Goal: Transaction & Acquisition: Purchase product/service

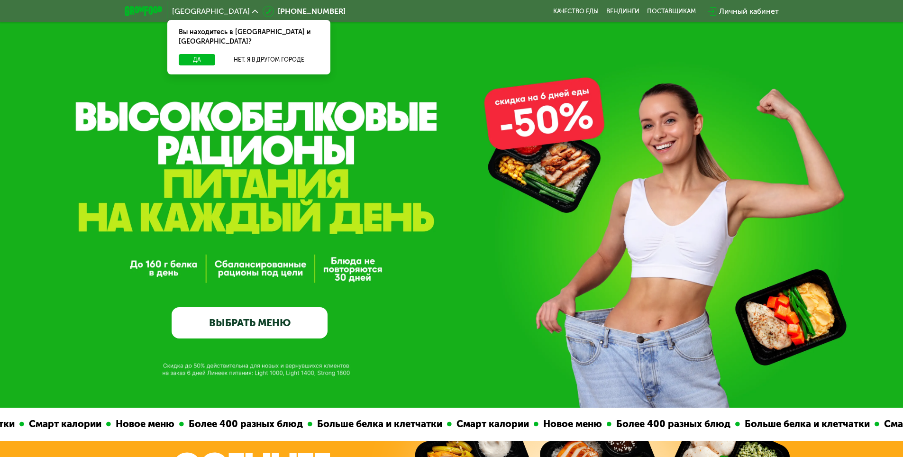
click at [256, 324] on link "ВЫБРАТЬ МЕНЮ" at bounding box center [250, 322] width 156 height 31
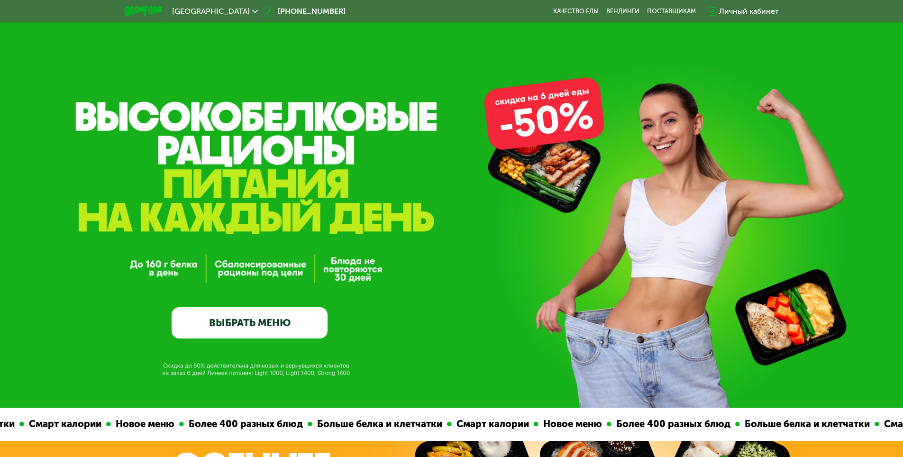
click at [287, 331] on link "ВЫБРАТЬ МЕНЮ" at bounding box center [250, 322] width 156 height 31
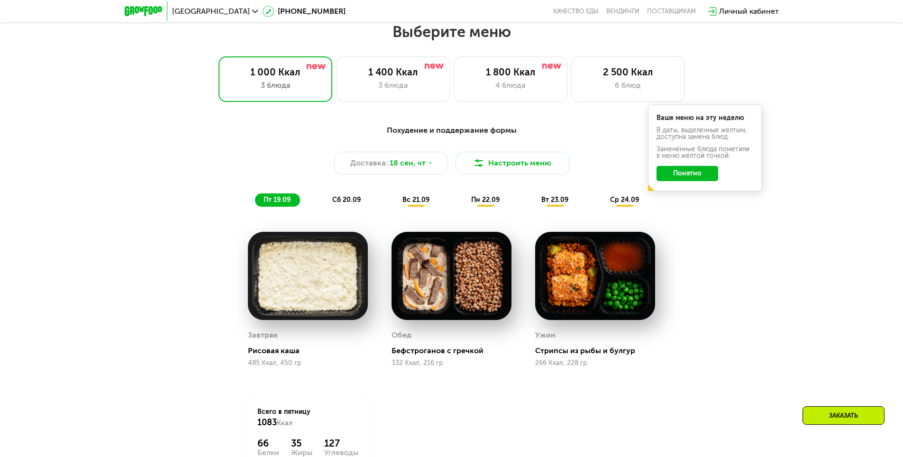
scroll to position [786, 0]
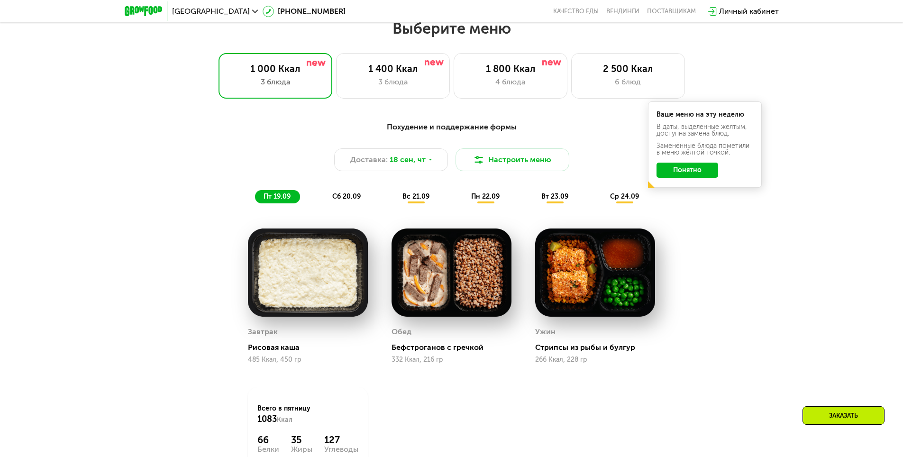
click at [710, 173] on button "Понятно" at bounding box center [687, 170] width 62 height 15
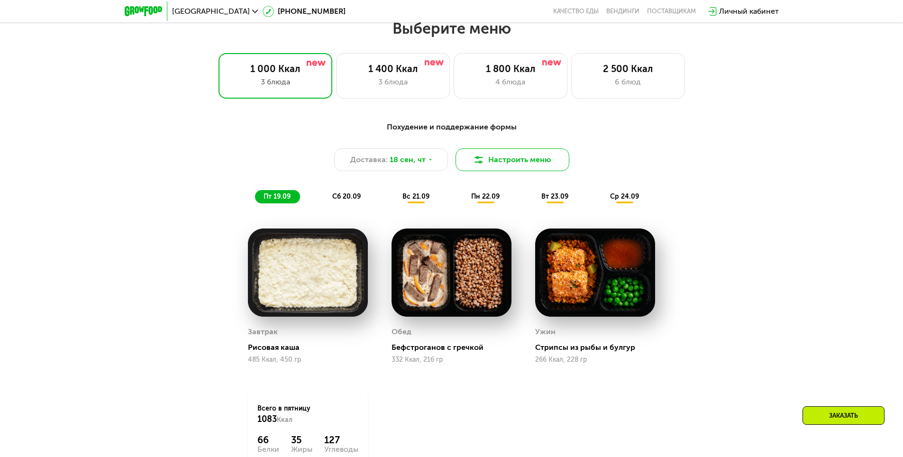
click at [485, 160] on button "Настроить меню" at bounding box center [512, 159] width 114 height 23
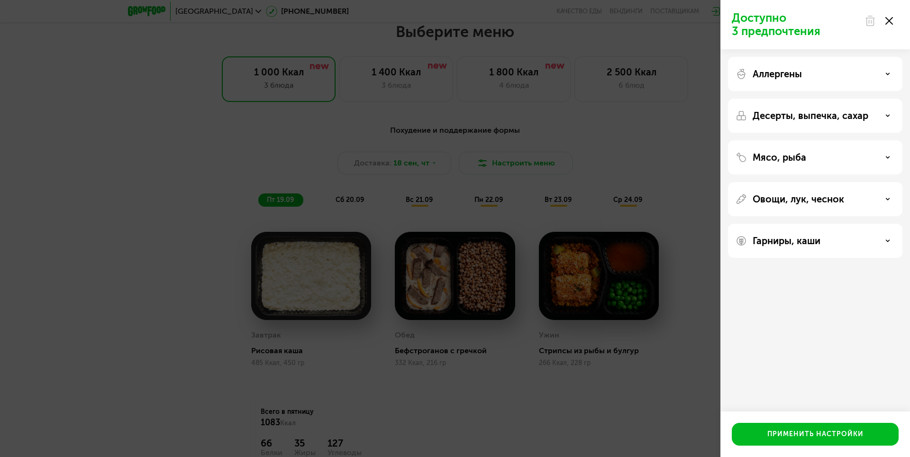
click at [768, 161] on p "Мясо, рыба" at bounding box center [779, 157] width 54 height 11
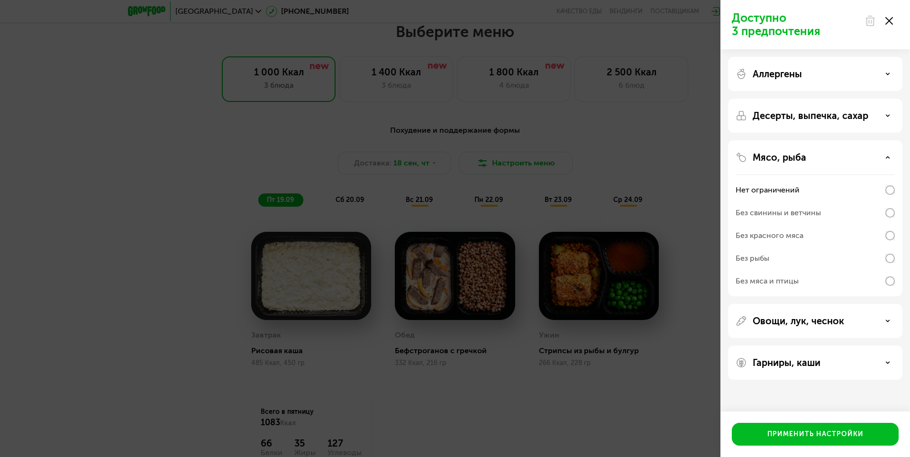
click at [779, 254] on div "Без рыбы" at bounding box center [814, 258] width 159 height 23
click at [798, 69] on p "Аллергены" at bounding box center [776, 73] width 49 height 11
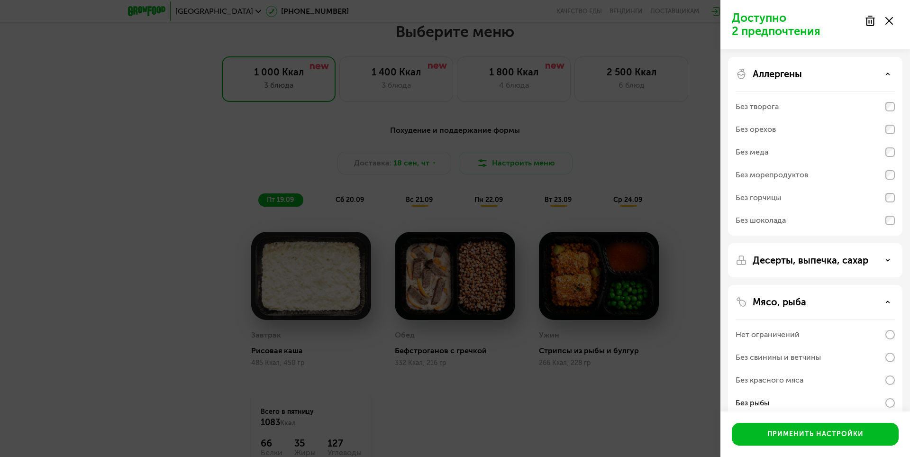
click at [798, 69] on p "Аллергены" at bounding box center [776, 73] width 49 height 11
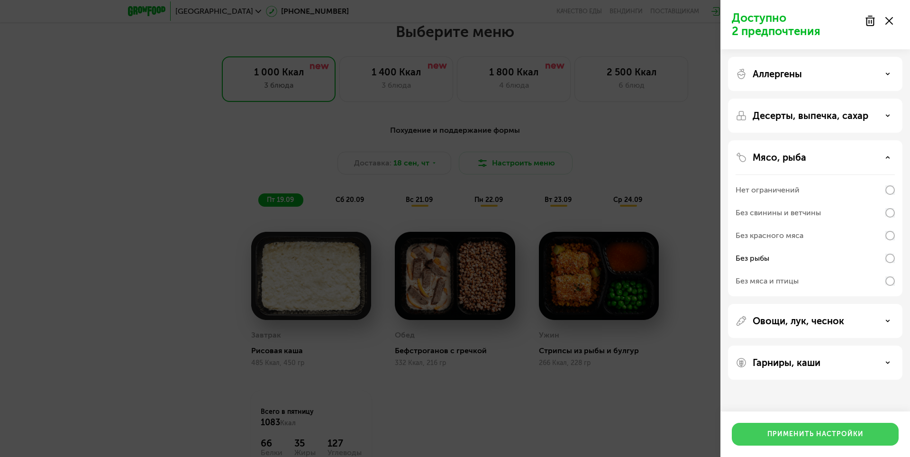
click at [803, 434] on div "Применить настройки" at bounding box center [815, 433] width 96 height 9
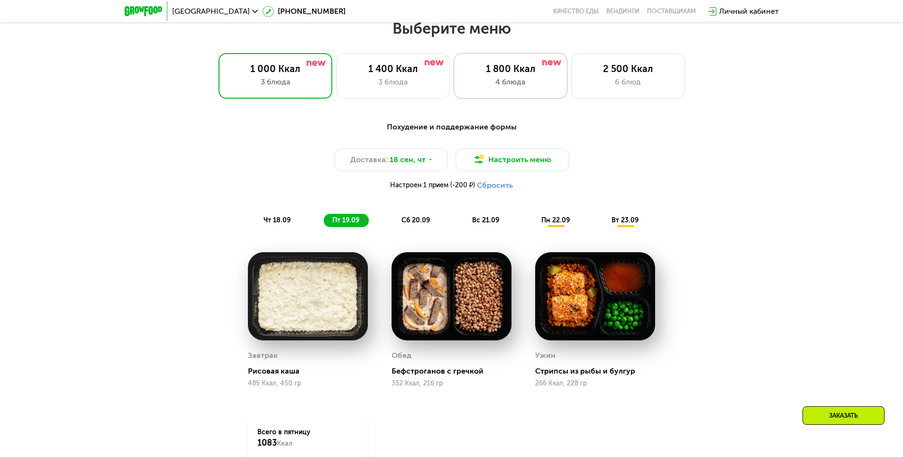
click at [545, 83] on div "4 блюда" at bounding box center [510, 81] width 94 height 11
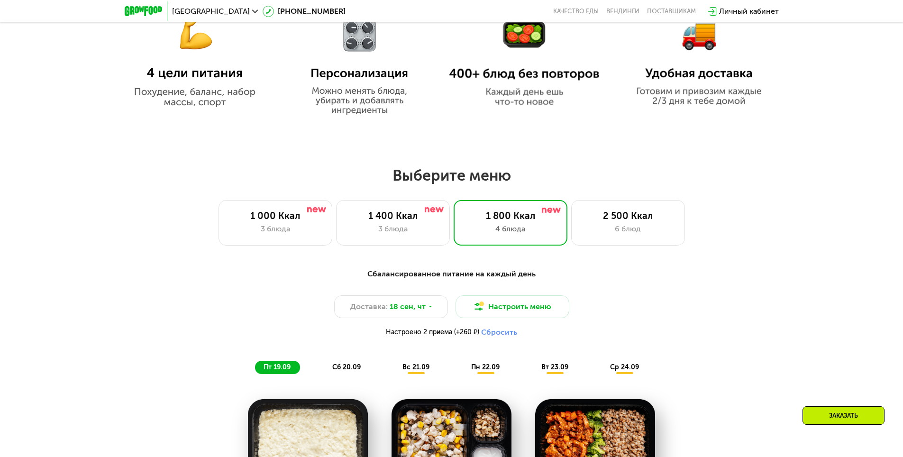
scroll to position [643, 0]
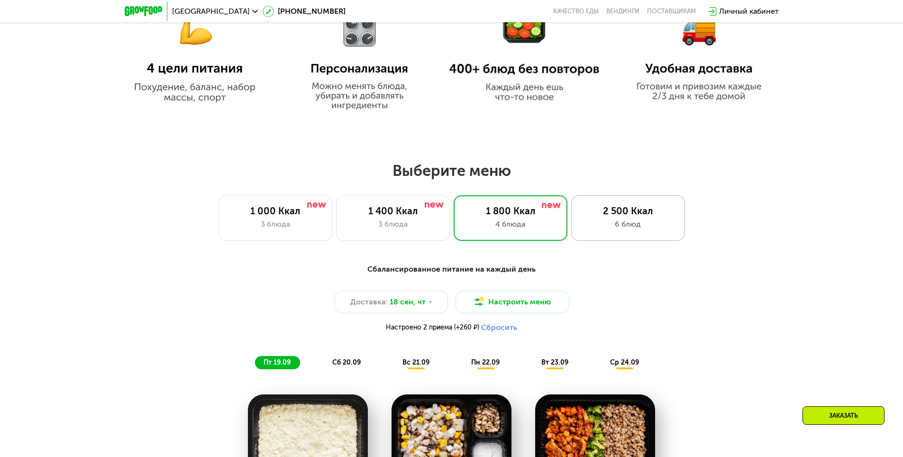
click at [597, 217] on div "2 500 Ккал" at bounding box center [628, 210] width 94 height 11
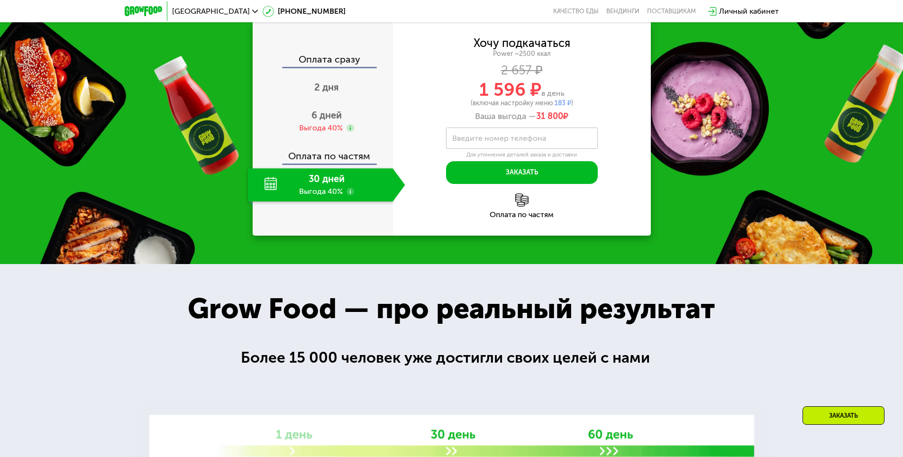
scroll to position [1402, 0]
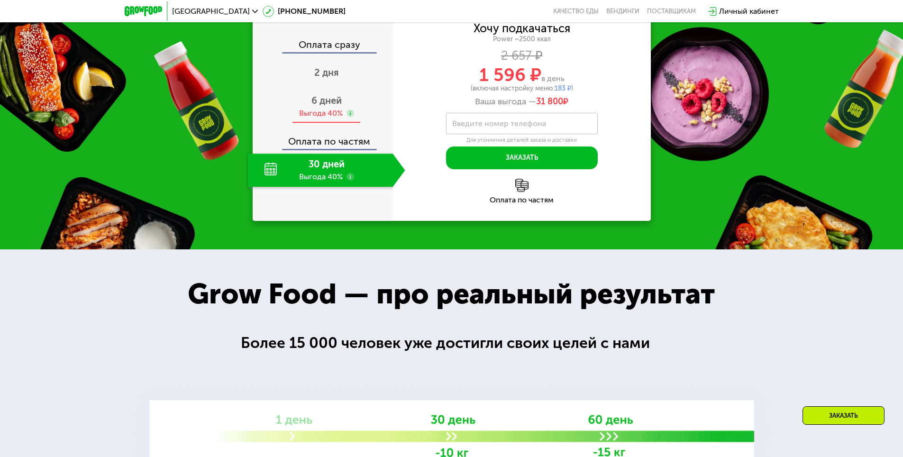
click at [316, 106] on span "6 дней" at bounding box center [326, 100] width 30 height 11
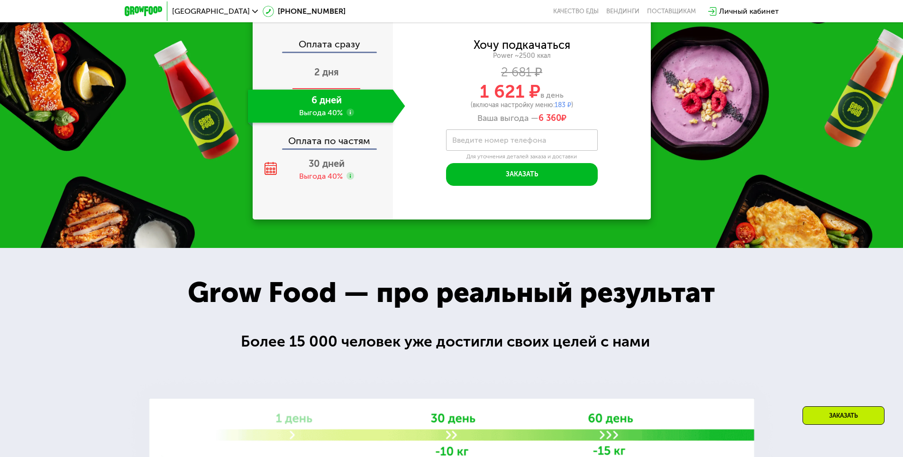
click at [335, 78] on span "2 дня" at bounding box center [326, 71] width 25 height 11
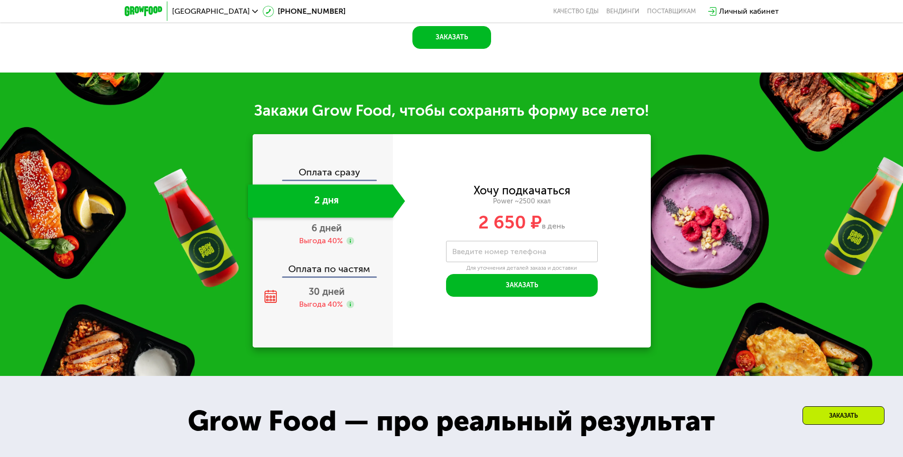
scroll to position [1378, 0]
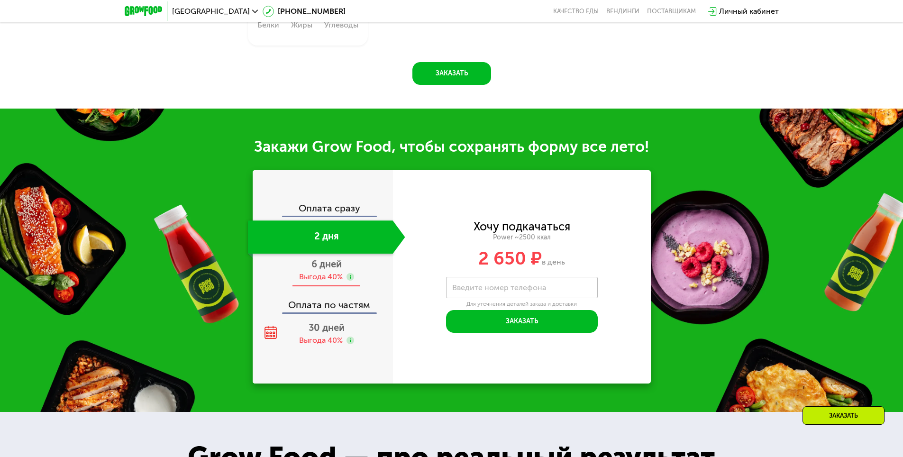
click at [328, 269] on span "6 дней" at bounding box center [326, 263] width 30 height 11
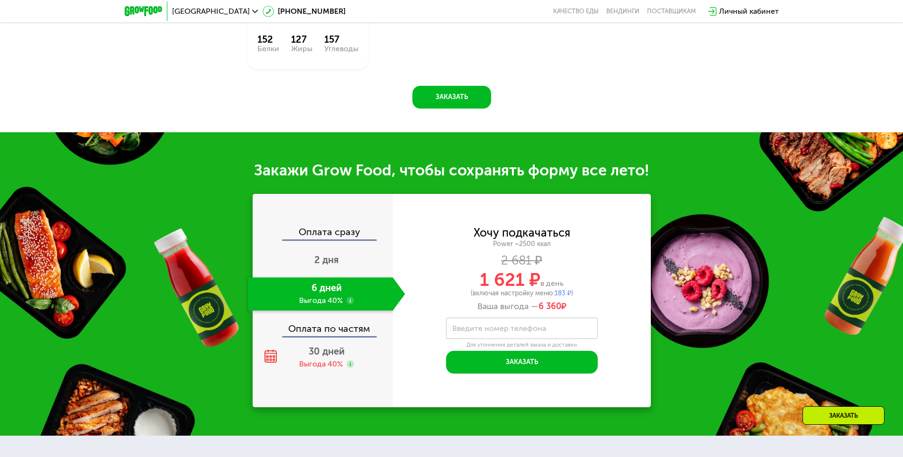
scroll to position [1402, 0]
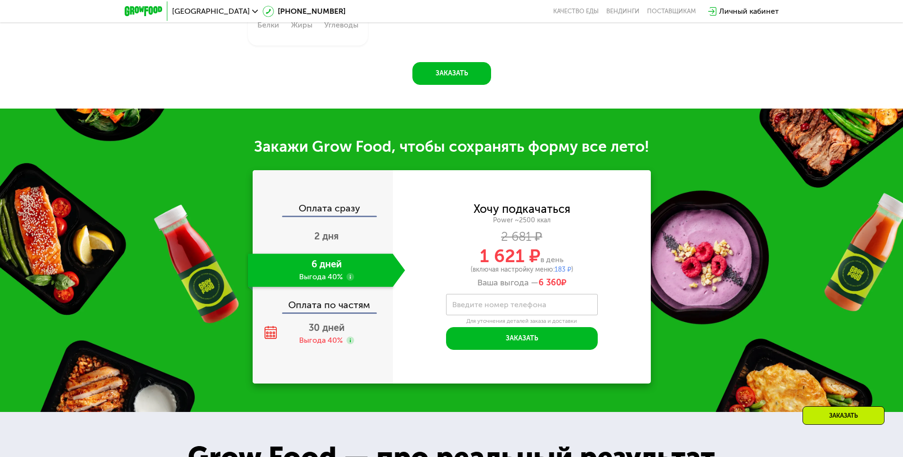
click at [563, 271] on span "183 ₽" at bounding box center [562, 269] width 17 height 8
click at [536, 307] on label "Введите номер телефона" at bounding box center [499, 304] width 94 height 5
click at [536, 309] on input "Введите номер телефона" at bounding box center [522, 304] width 152 height 21
click at [337, 328] on span "30 дней" at bounding box center [326, 327] width 36 height 11
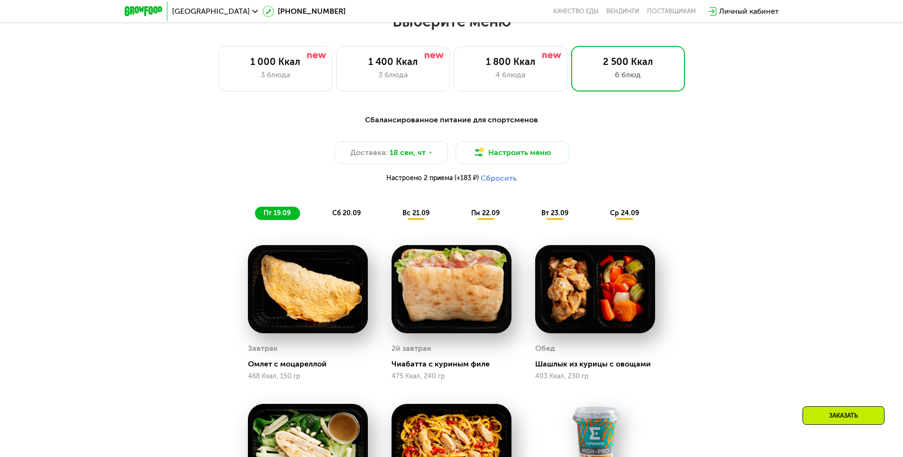
scroll to position [786, 0]
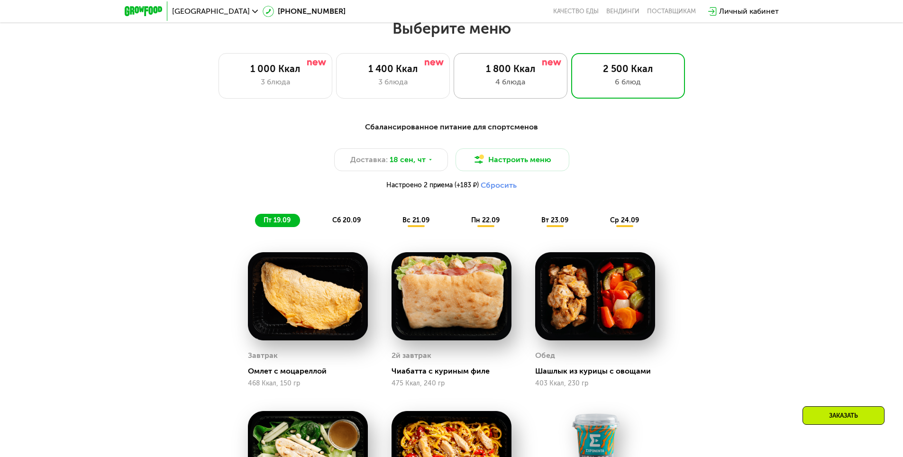
click at [493, 85] on div "4 блюда" at bounding box center [510, 81] width 94 height 11
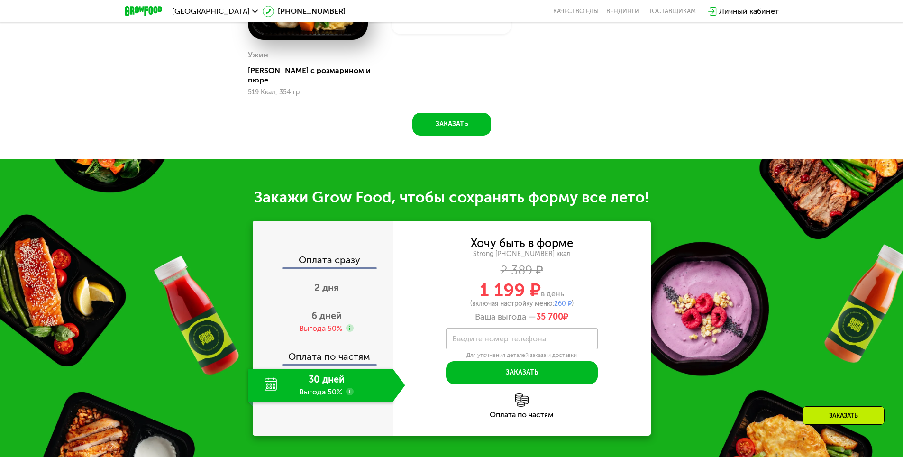
scroll to position [1259, 0]
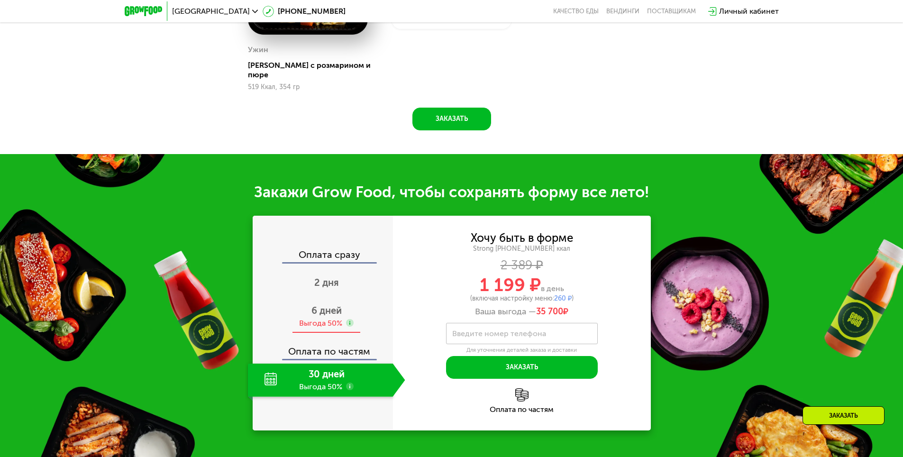
click at [330, 301] on div "6 дней Выгода 50%" at bounding box center [326, 316] width 157 height 33
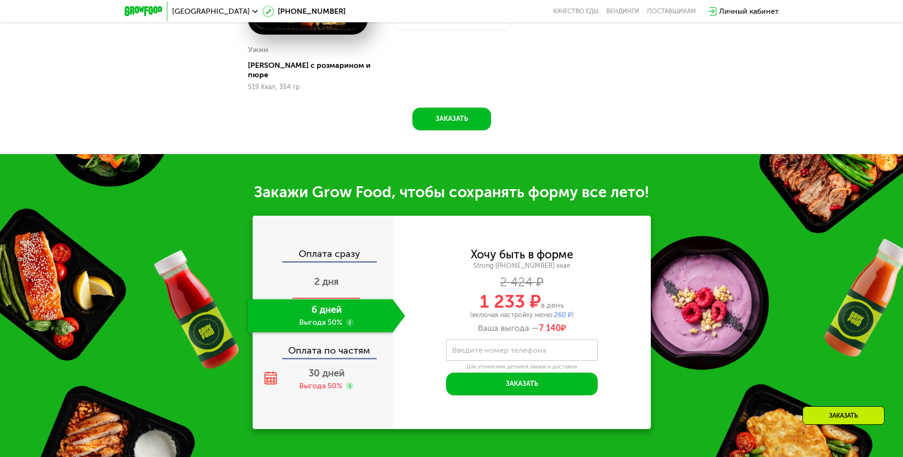
click at [318, 272] on div "2 дня" at bounding box center [326, 282] width 157 height 33
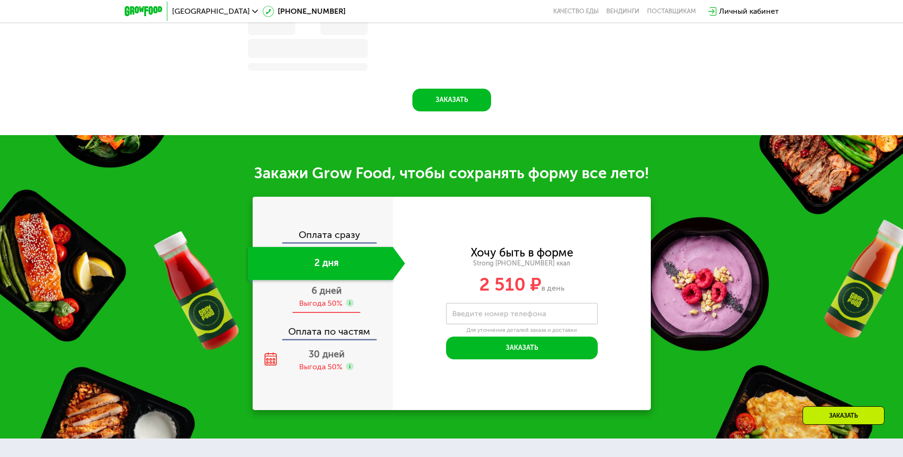
click at [331, 294] on span "6 дней" at bounding box center [326, 290] width 30 height 11
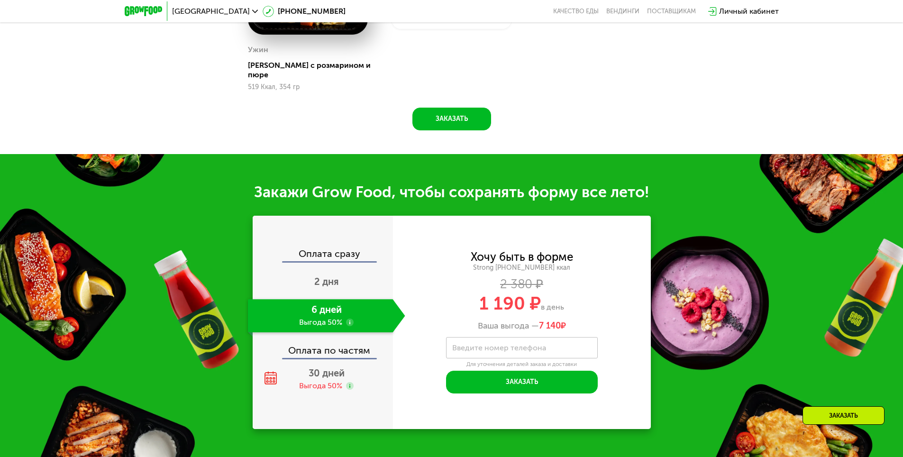
click at [324, 342] on div "Оплата по частям" at bounding box center [322, 347] width 139 height 22
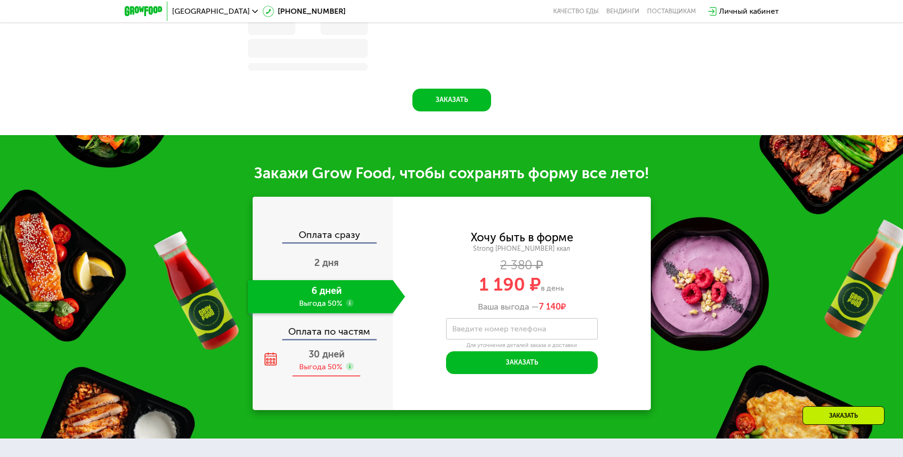
click at [328, 355] on span "30 дней" at bounding box center [326, 353] width 36 height 11
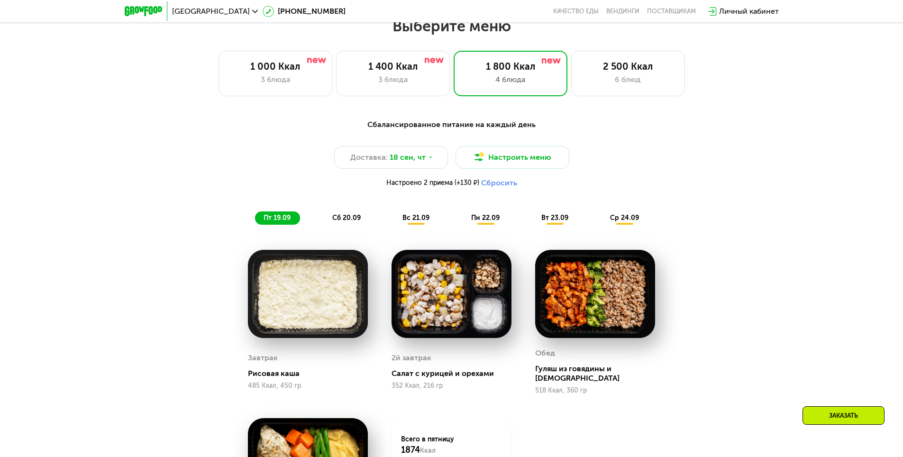
scroll to position [691, 0]
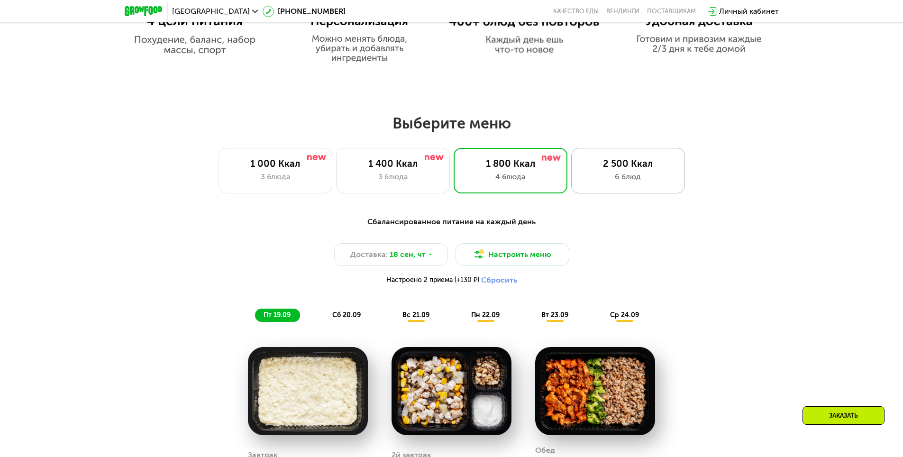
click at [608, 172] on div "2 500 Ккал 6 блюд" at bounding box center [628, 170] width 114 height 45
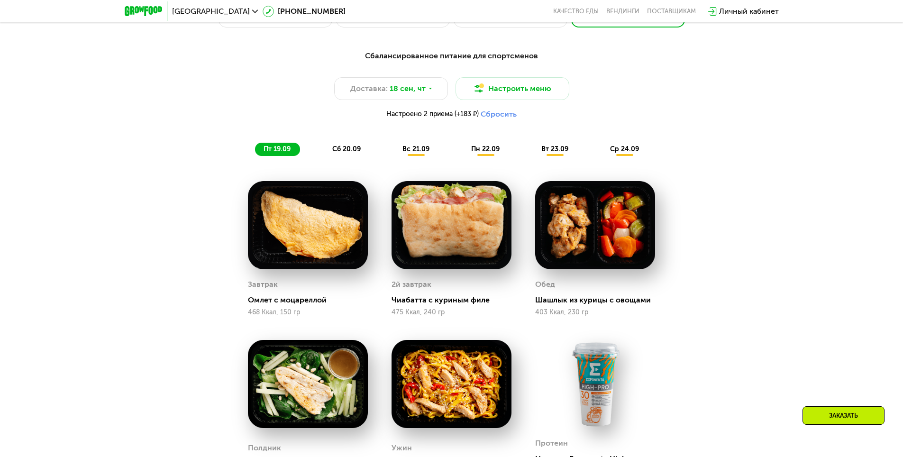
scroll to position [853, 0]
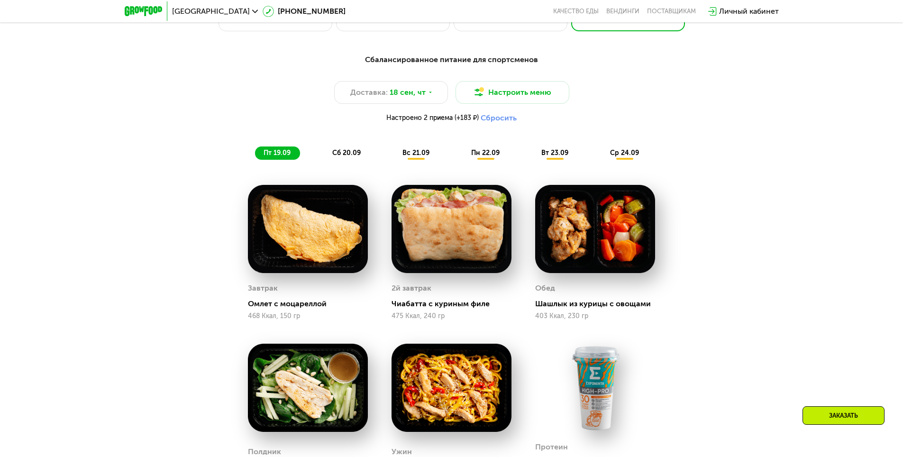
click at [410, 155] on span "вс 21.09" at bounding box center [415, 153] width 27 height 8
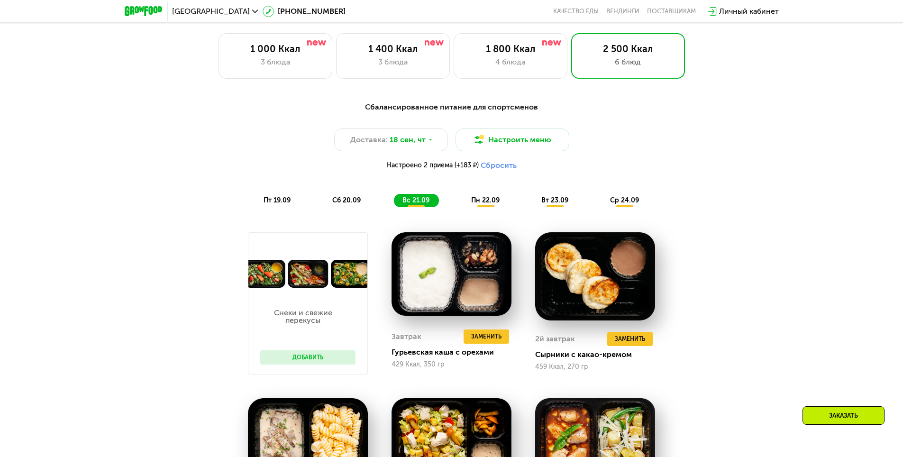
scroll to position [711, 0]
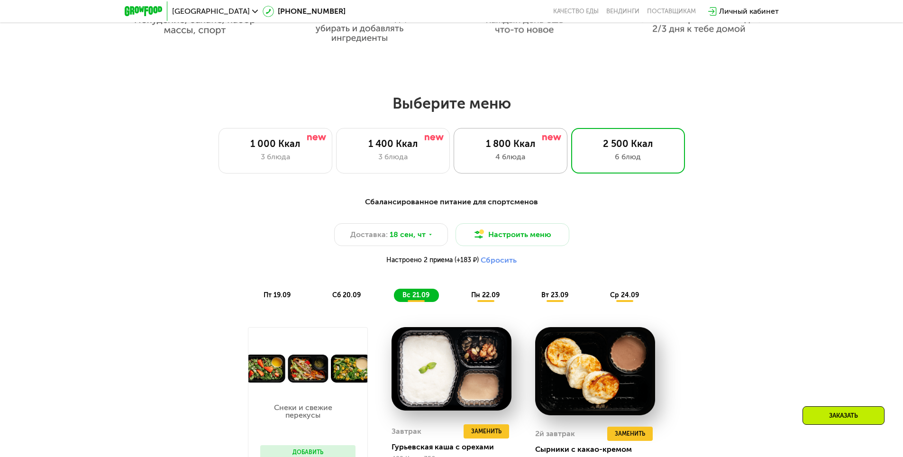
click at [518, 146] on div "1 800 Ккал" at bounding box center [510, 143] width 94 height 11
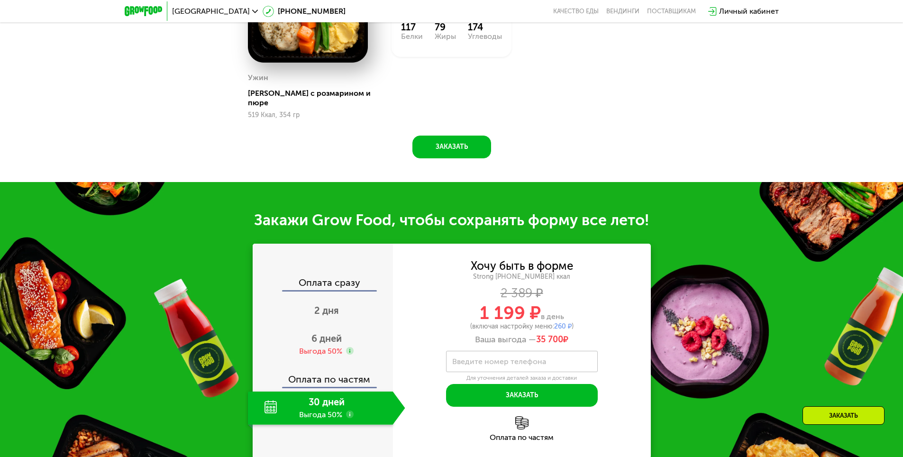
scroll to position [1232, 0]
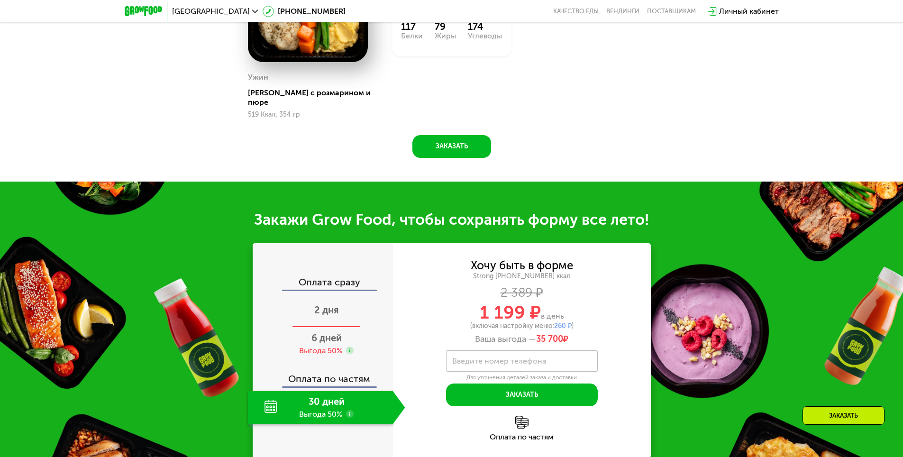
click at [332, 302] on div "2 дня" at bounding box center [326, 310] width 157 height 33
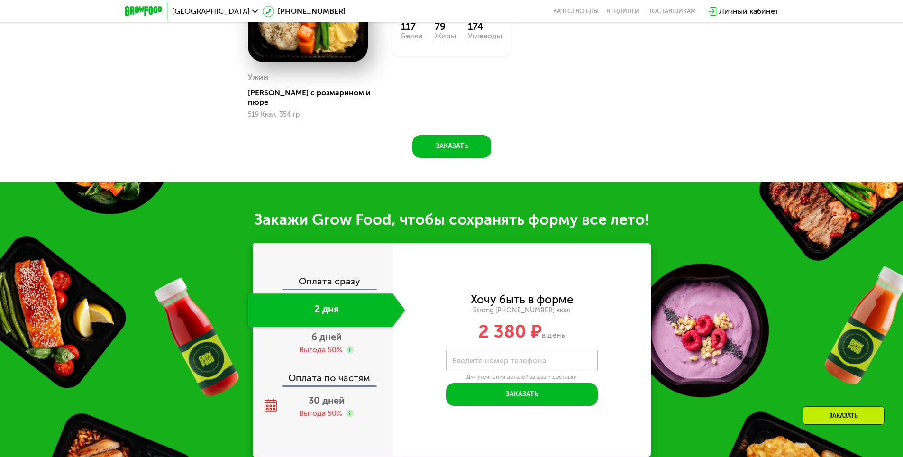
click at [335, 276] on div "Оплата сразу" at bounding box center [322, 282] width 139 height 12
click at [333, 344] on div "Выгода 50%" at bounding box center [320, 349] width 43 height 10
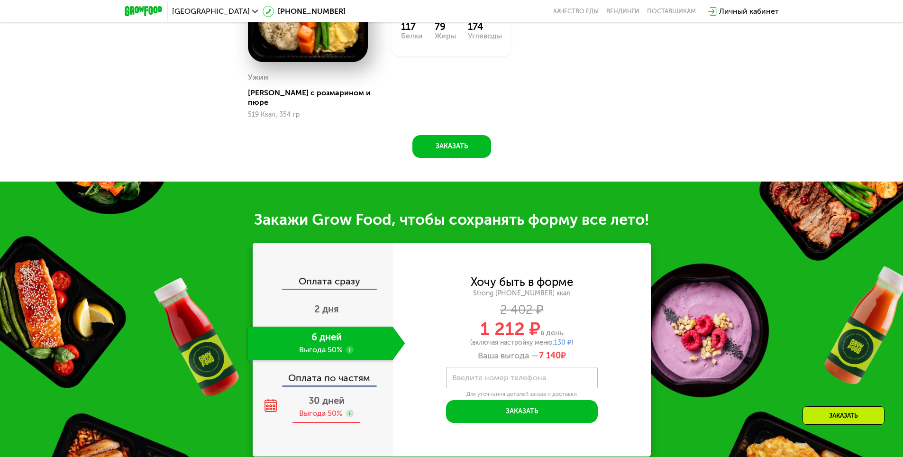
click at [336, 395] on span "30 дней" at bounding box center [326, 400] width 36 height 11
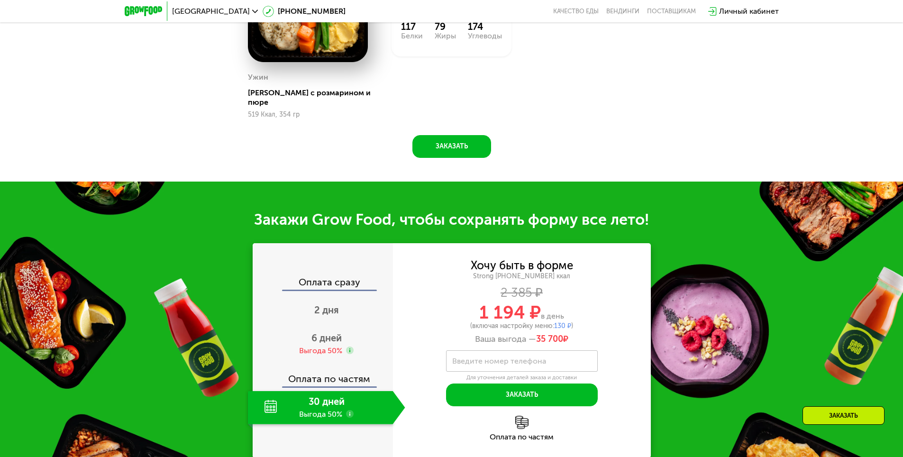
click at [350, 410] on use at bounding box center [350, 414] width 8 height 8
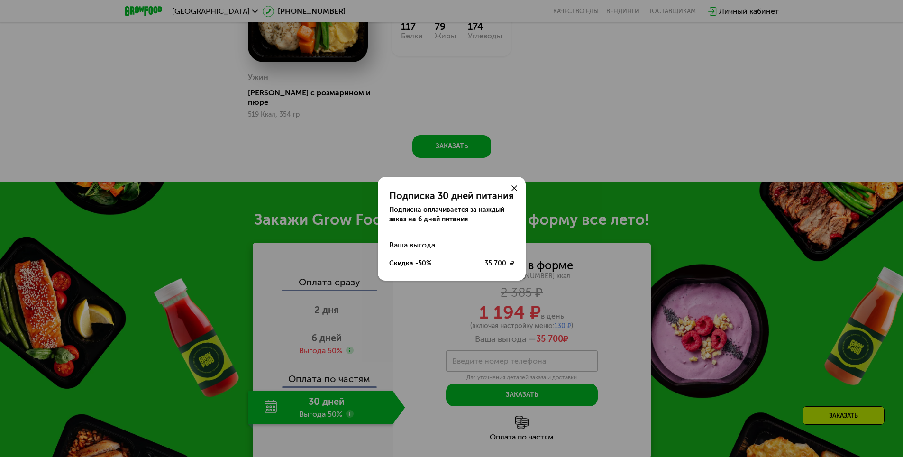
click at [515, 179] on div at bounding box center [514, 188] width 23 height 23
click at [515, 185] on icon at bounding box center [514, 188] width 6 height 6
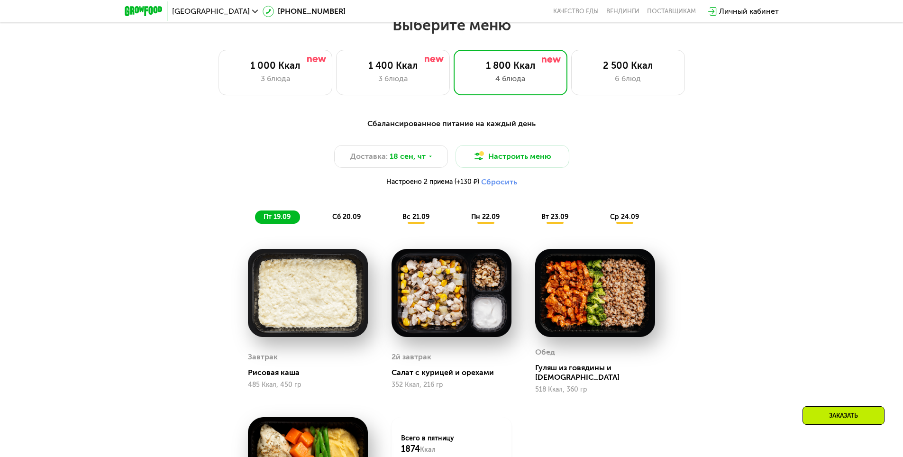
scroll to position [758, 0]
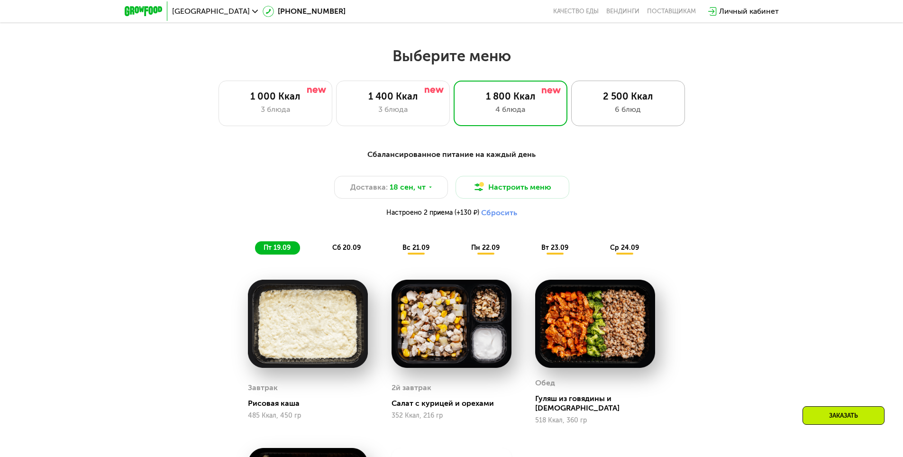
click at [615, 95] on div "2 500 Ккал" at bounding box center [628, 95] width 94 height 11
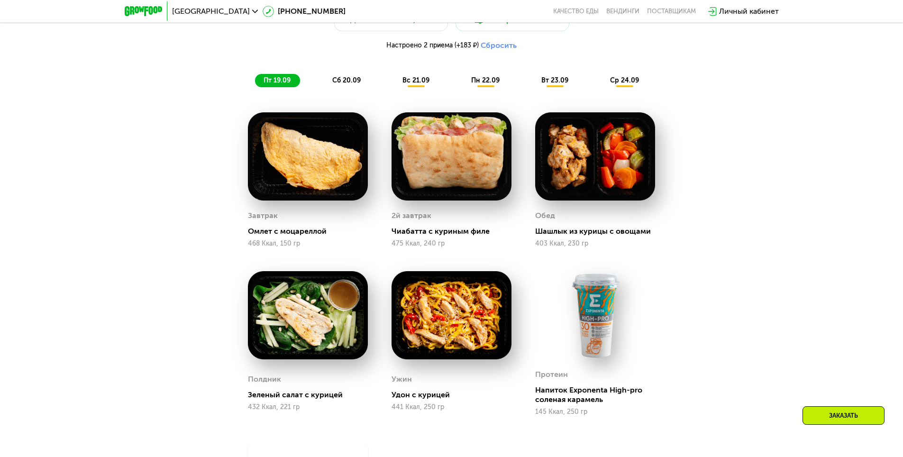
scroll to position [948, 0]
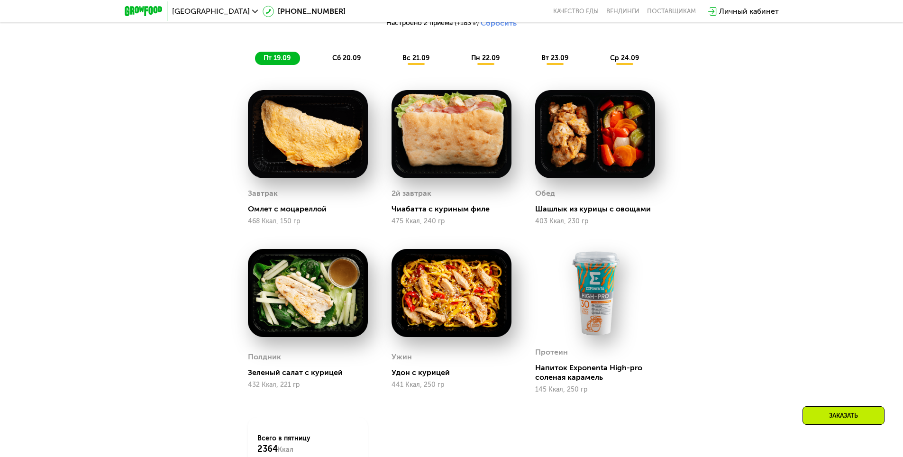
click at [353, 62] on span "сб 20.09" at bounding box center [346, 58] width 28 height 8
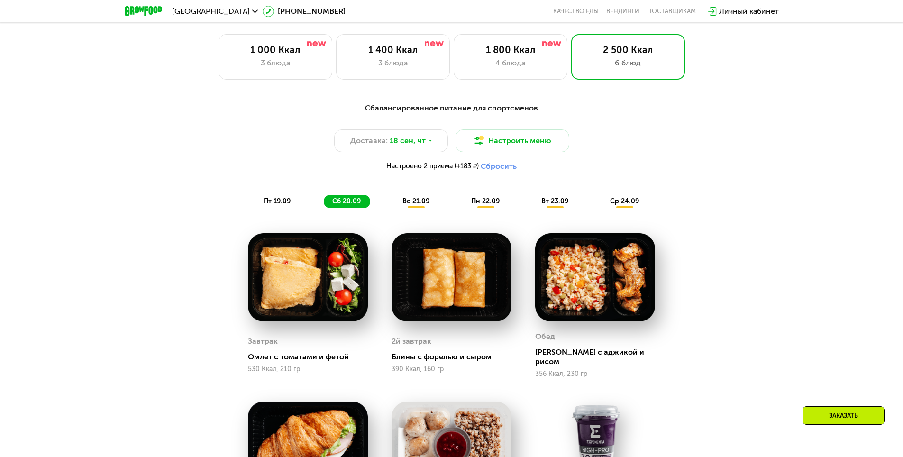
scroll to position [805, 0]
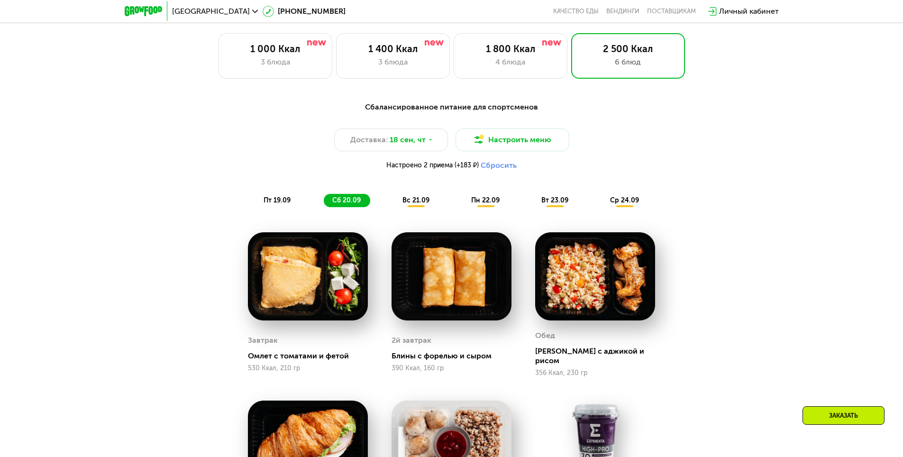
click at [460, 295] on img at bounding box center [451, 276] width 120 height 88
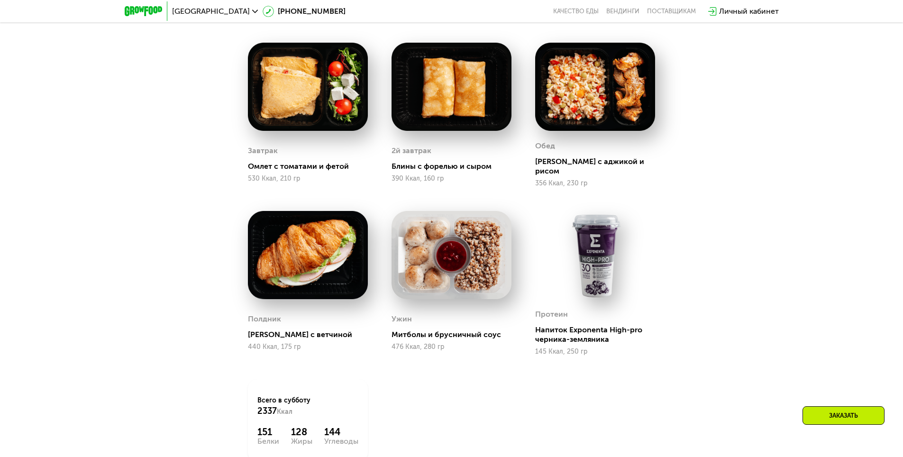
scroll to position [758, 0]
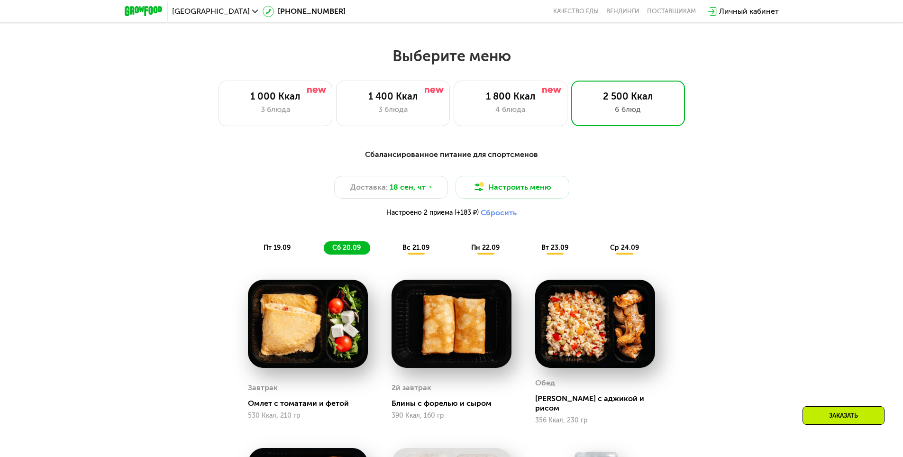
click at [422, 251] on span "вс 21.09" at bounding box center [415, 248] width 27 height 8
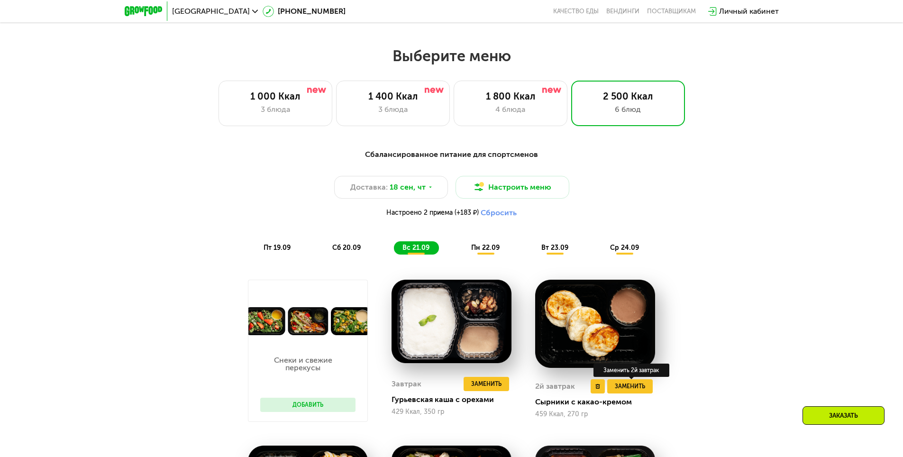
scroll to position [995, 0]
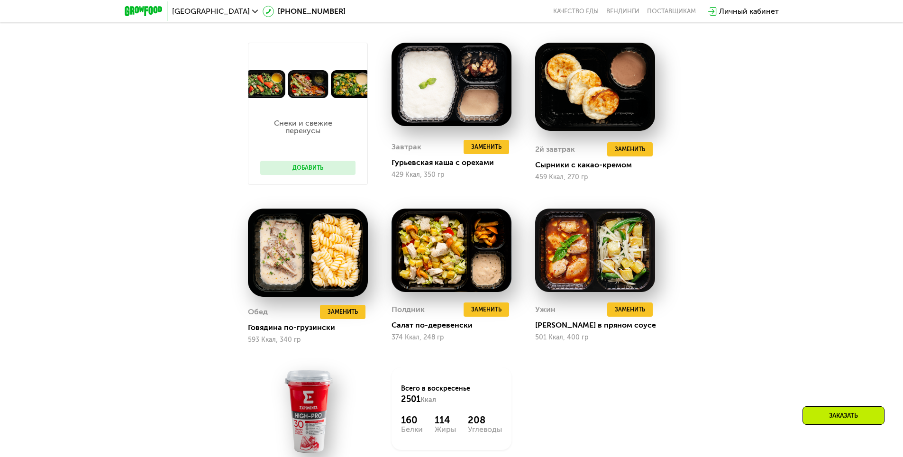
click at [338, 172] on button "Добавить" at bounding box center [307, 168] width 95 height 14
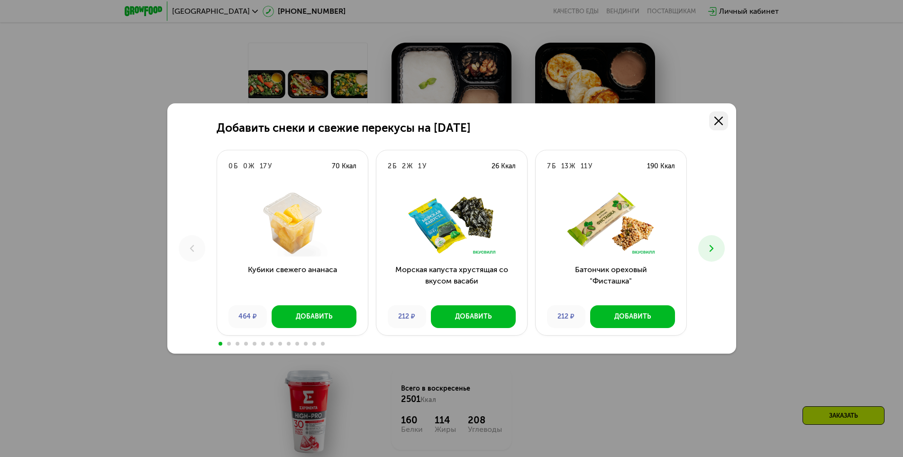
click at [722, 124] on use at bounding box center [718, 121] width 9 height 9
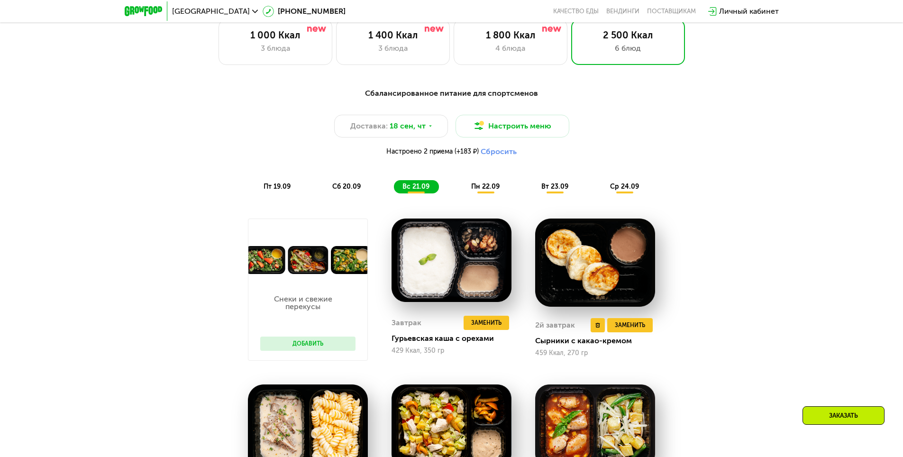
scroll to position [805, 0]
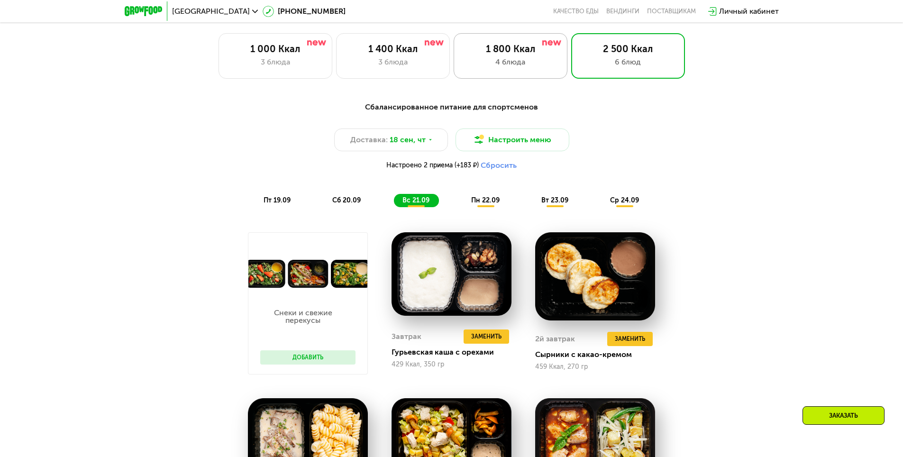
click at [531, 68] on div "4 блюда" at bounding box center [510, 61] width 94 height 11
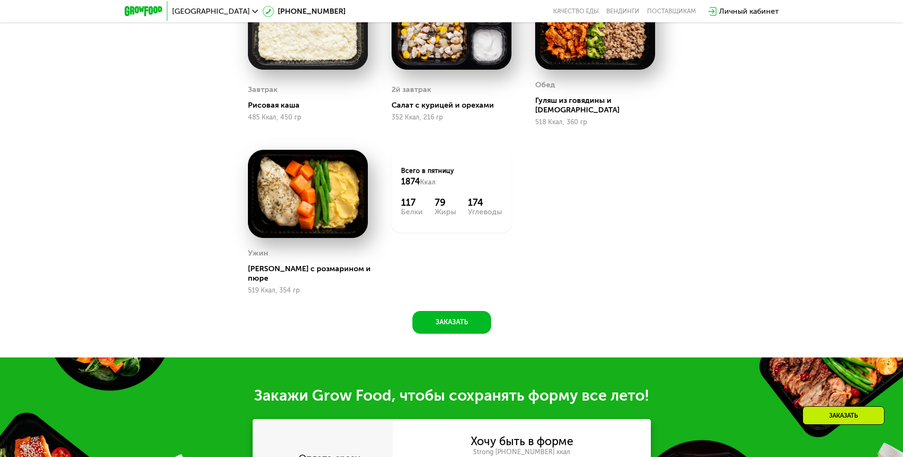
scroll to position [1042, 0]
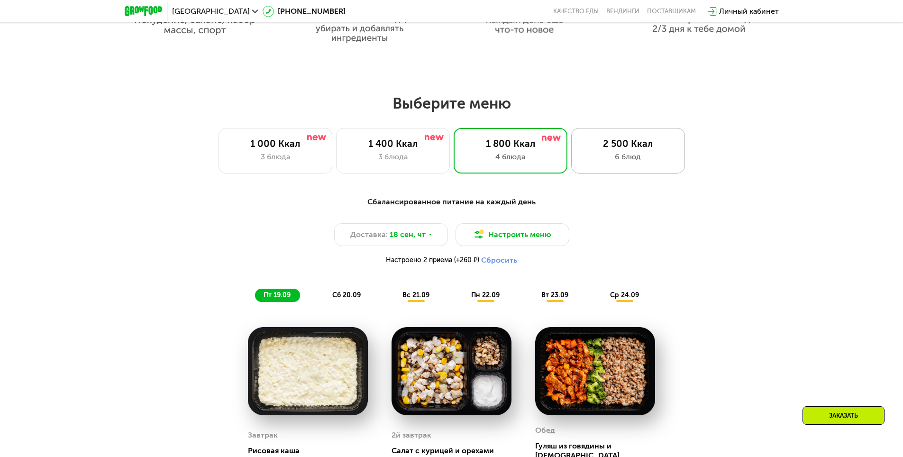
click at [613, 154] on div "6 блюд" at bounding box center [628, 156] width 94 height 11
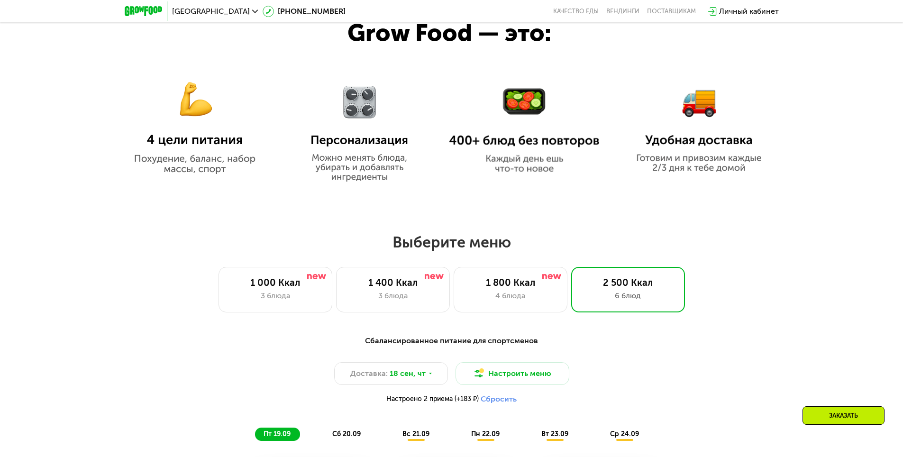
scroll to position [569, 0]
